Goal: Task Accomplishment & Management: Use online tool/utility

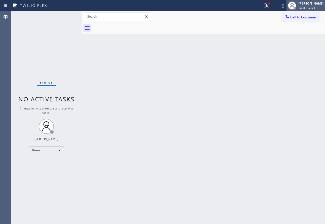
drag, startPoint x: 312, startPoint y: 6, endPoint x: 309, endPoint y: 8, distance: 3.1
click at [312, 6] on span "Break | 59:21" at bounding box center [307, 8] width 17 height 4
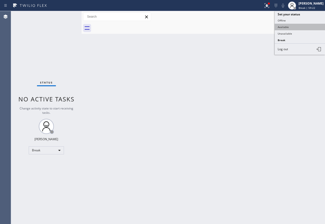
click at [282, 28] on button "Available" at bounding box center [300, 27] width 50 height 7
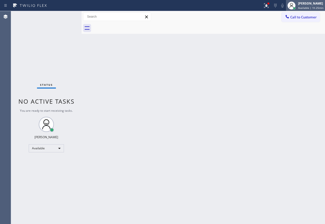
click at [314, 6] on div "[PERSON_NAME] Available | 1h 25min" at bounding box center [311, 5] width 28 height 9
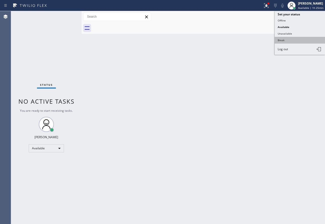
click at [290, 41] on button "Break" at bounding box center [300, 40] width 50 height 7
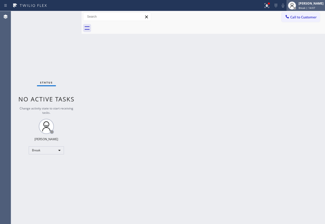
click at [312, 3] on div "[PERSON_NAME]" at bounding box center [311, 3] width 25 height 4
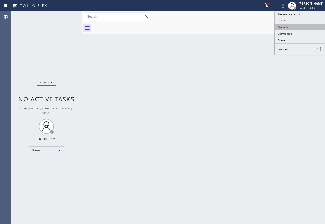
click at [289, 27] on button "Available" at bounding box center [300, 27] width 50 height 7
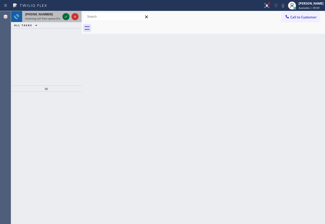
click at [66, 18] on icon at bounding box center [66, 17] width 6 height 6
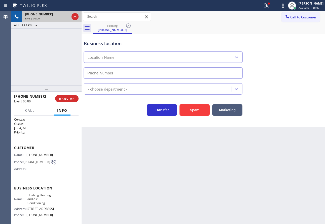
type input "[PHONE_NUMBER]"
click at [72, 100] on span "HANG UP" at bounding box center [66, 99] width 15 height 4
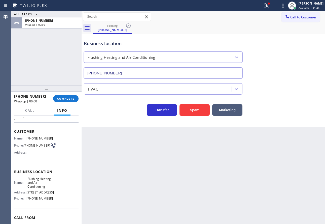
scroll to position [25, 0]
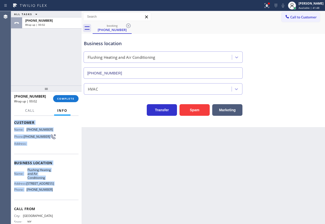
drag, startPoint x: 54, startPoint y: 191, endPoint x: 13, endPoint y: 122, distance: 80.1
click at [13, 122] on div "Context Queue: [Test] All Priority: 1 Customer Name: [PHONE_NUMBER] Phone: [PHO…" at bounding box center [46, 170] width 71 height 108
copy div "Customer Name: [PHONE_NUMBER] Phone: [PHONE_NUMBER] Address: Business location …"
click at [73, 97] on span "COMPLETE" at bounding box center [65, 99] width 17 height 4
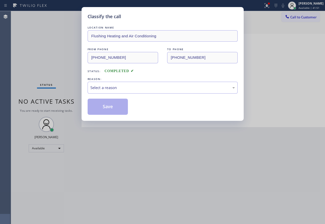
click at [128, 88] on div "Select a reason" at bounding box center [162, 88] width 145 height 6
click at [109, 108] on button "Save" at bounding box center [108, 106] width 41 height 16
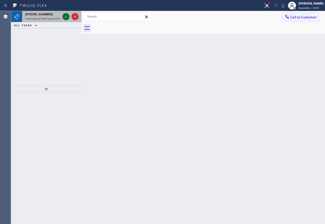
click at [65, 17] on icon at bounding box center [66, 17] width 3 height 2
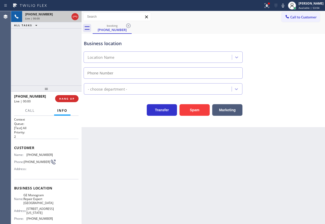
type input "[PHONE_NUMBER]"
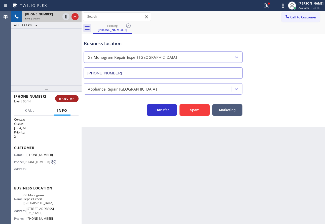
click at [68, 97] on span "HANG UP" at bounding box center [66, 99] width 15 height 4
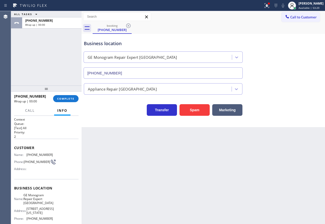
click at [48, 98] on div "[PHONE_NUMBER]" at bounding box center [32, 96] width 36 height 5
click at [64, 100] on span "COMPLETE" at bounding box center [65, 99] width 17 height 4
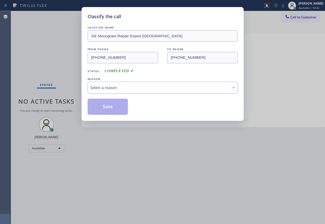
click at [139, 87] on div "Select a reason" at bounding box center [162, 88] width 145 height 6
click at [113, 106] on button "Save" at bounding box center [108, 106] width 41 height 16
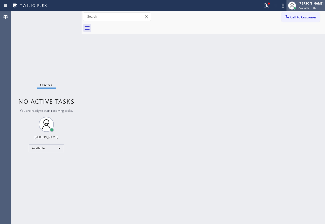
click at [310, 6] on span "Available | 1h" at bounding box center [307, 8] width 17 height 4
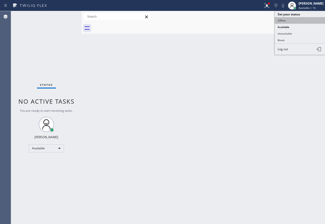
click at [288, 21] on button "Offline" at bounding box center [300, 20] width 50 height 7
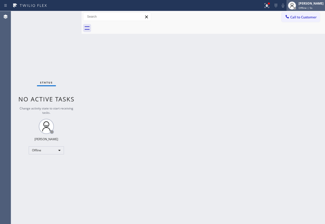
click at [306, 5] on div "[PERSON_NAME]" at bounding box center [311, 3] width 25 height 4
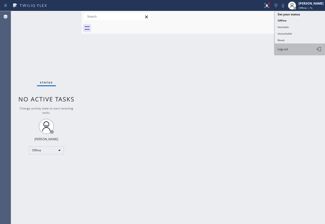
click at [289, 48] on button "Log out" at bounding box center [300, 49] width 50 height 11
